Goal: Task Accomplishment & Management: Use online tool/utility

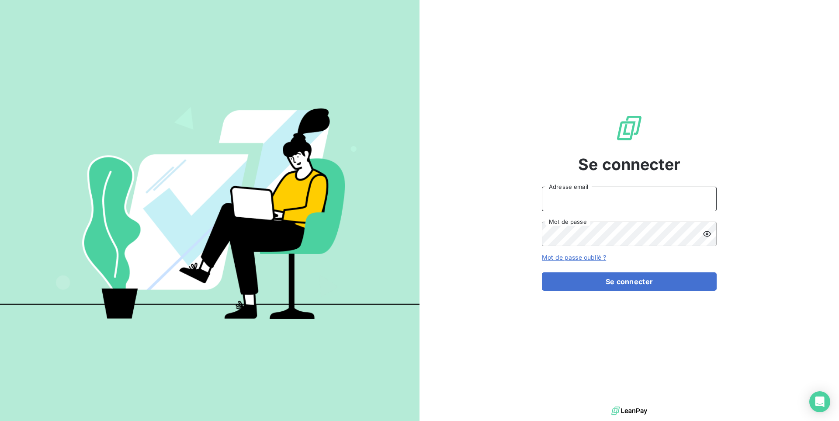
click at [634, 199] on input "Adresse email" at bounding box center [629, 199] width 175 height 24
type input "admin@minjard"
click at [542, 272] on button "Se connecter" at bounding box center [629, 281] width 175 height 18
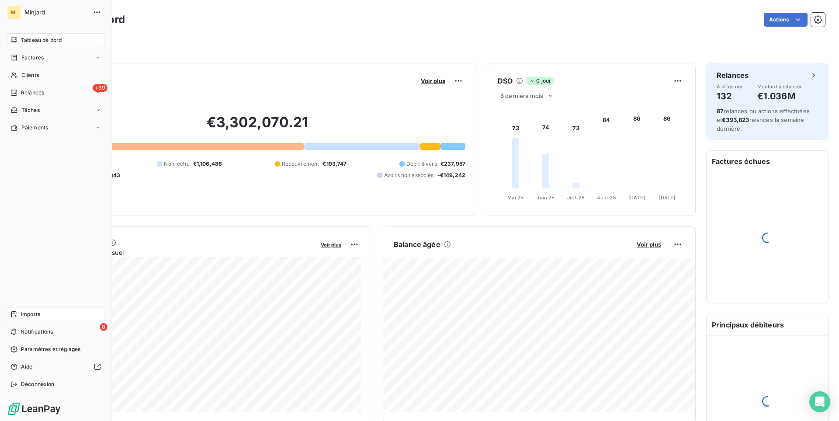
click at [37, 311] on span "Imports" at bounding box center [30, 314] width 19 height 8
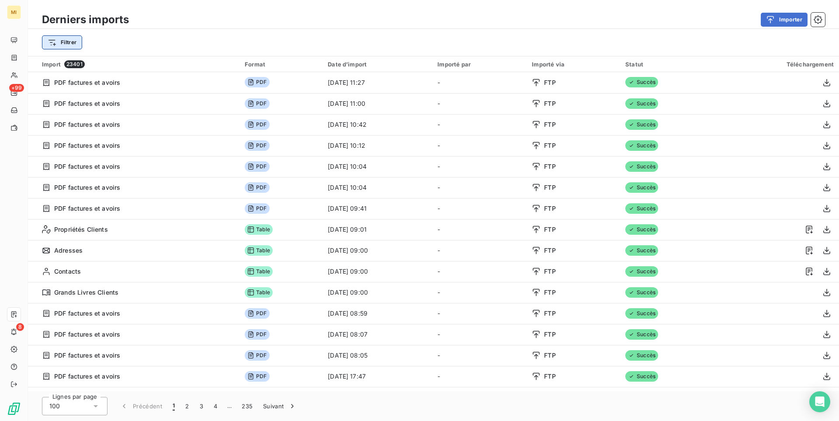
click at [65, 48] on html "MI +99 8 Derniers imports Importer Filtrer Import 23401 Format Date d’import Im…" at bounding box center [419, 210] width 839 height 421
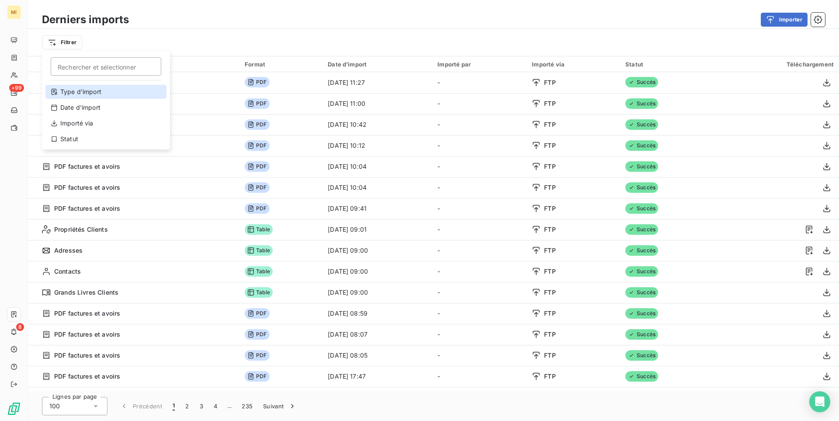
click at [91, 90] on div "Type d’import" at bounding box center [105, 92] width 121 height 14
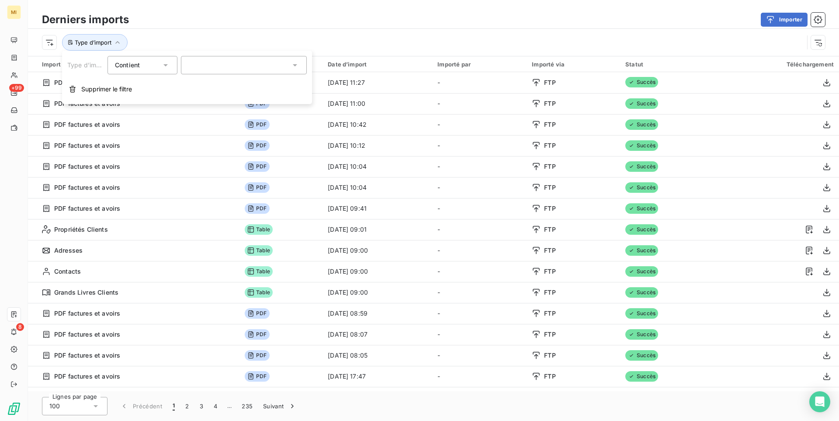
click at [187, 60] on div at bounding box center [244, 65] width 126 height 18
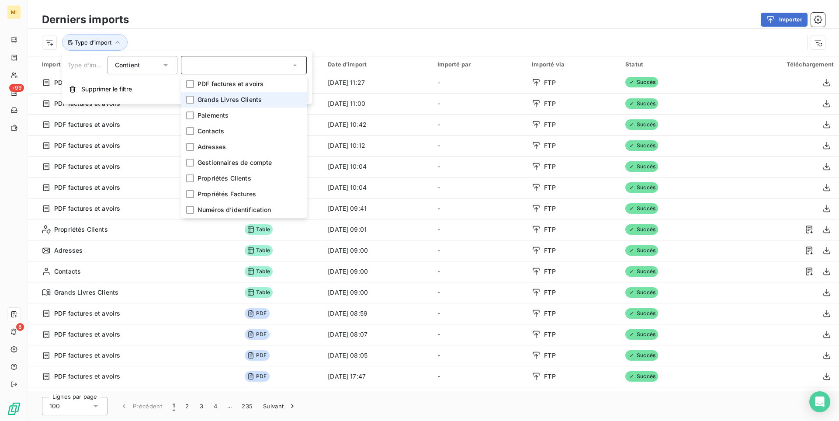
click at [225, 100] on span "Grands Livres Clients" at bounding box center [229, 99] width 64 height 9
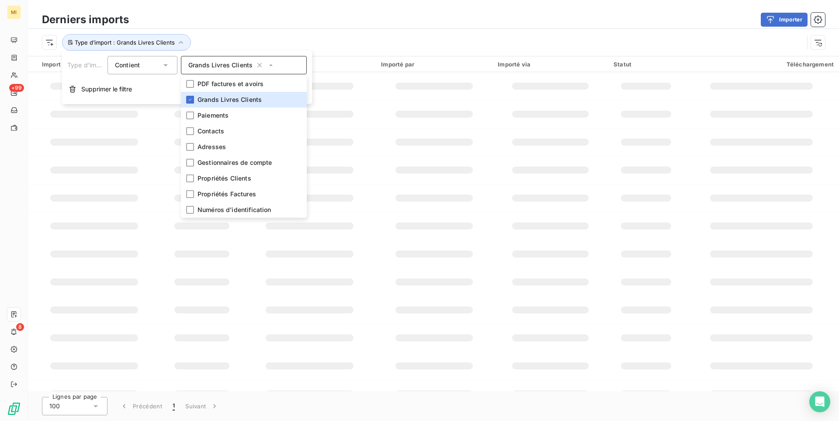
click at [412, 16] on div "Importer" at bounding box center [482, 20] width 686 height 14
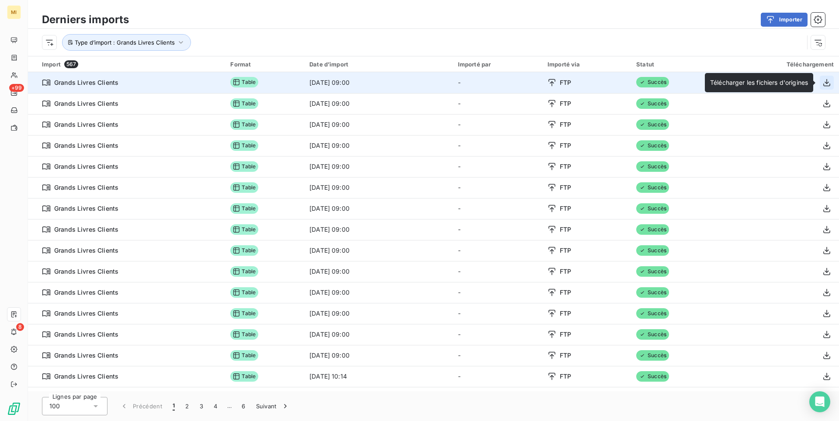
click at [826, 85] on icon "button" at bounding box center [826, 82] width 9 height 9
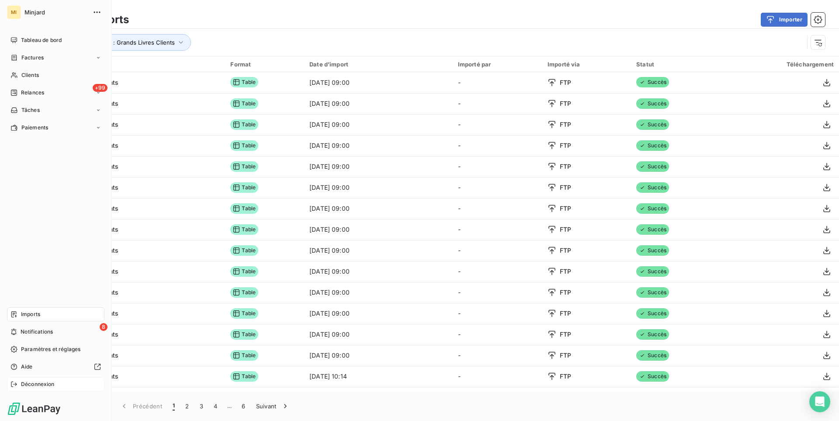
click at [46, 384] on span "Déconnexion" at bounding box center [38, 384] width 34 height 8
